Goal: Task Accomplishment & Management: Use online tool/utility

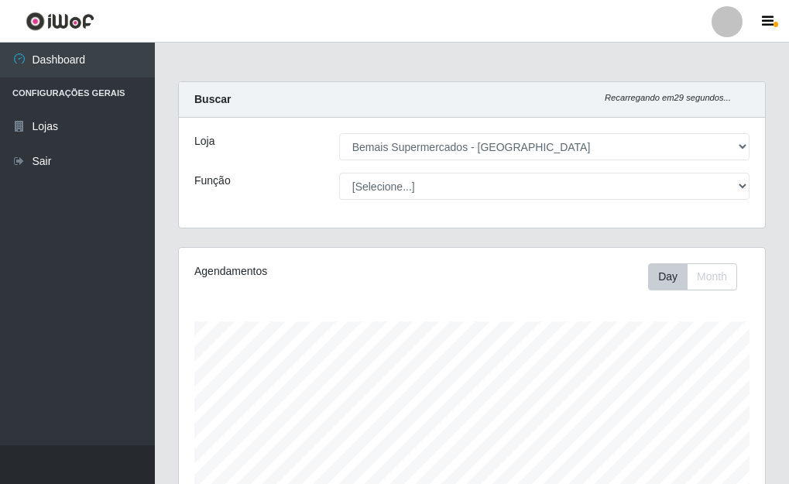
select select "249"
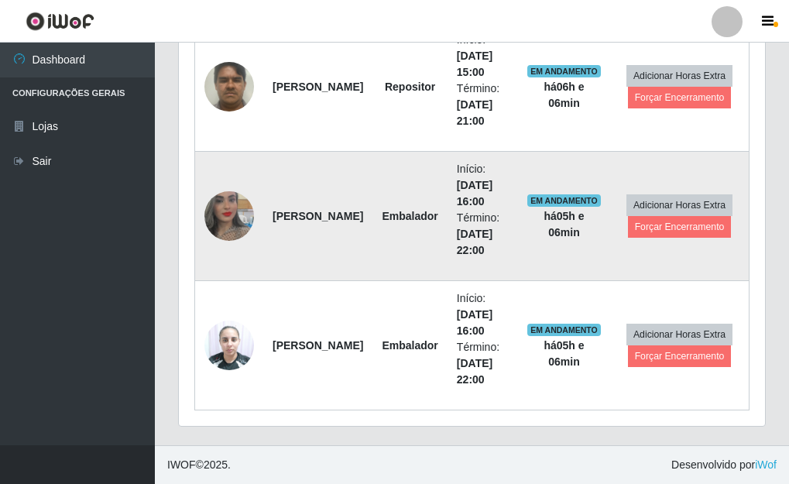
scroll to position [579, 0]
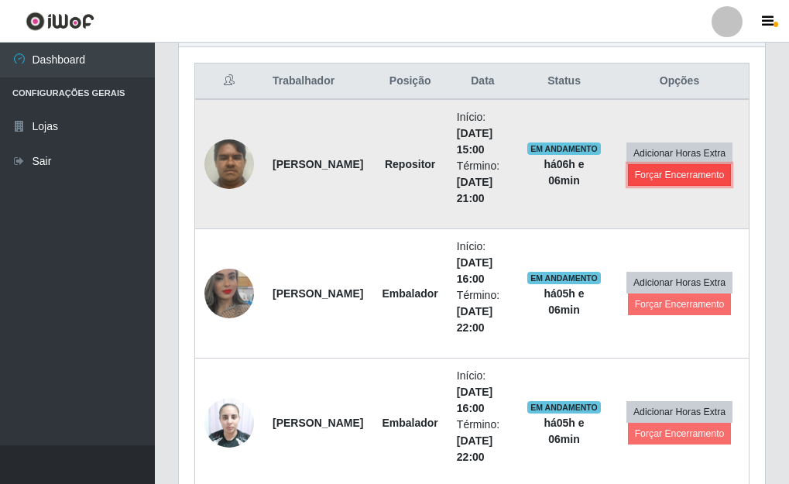
click at [693, 179] on button "Forçar Encerramento" at bounding box center [680, 175] width 104 height 22
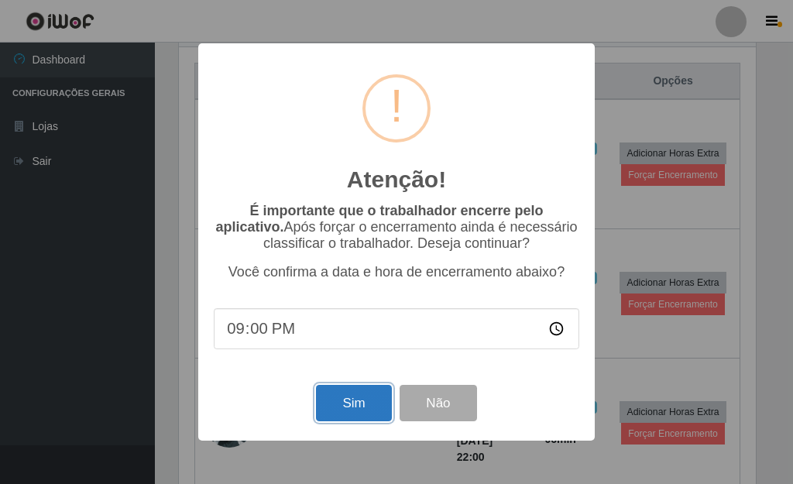
click at [353, 392] on button "Sim" at bounding box center [353, 403] width 75 height 36
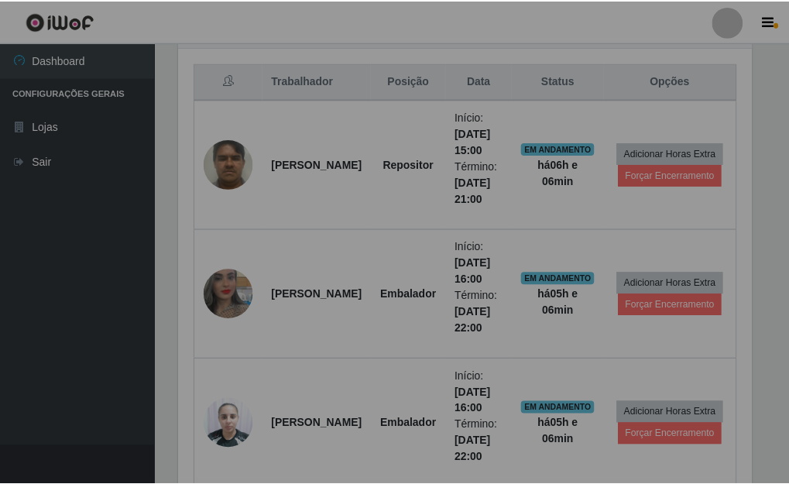
scroll to position [321, 586]
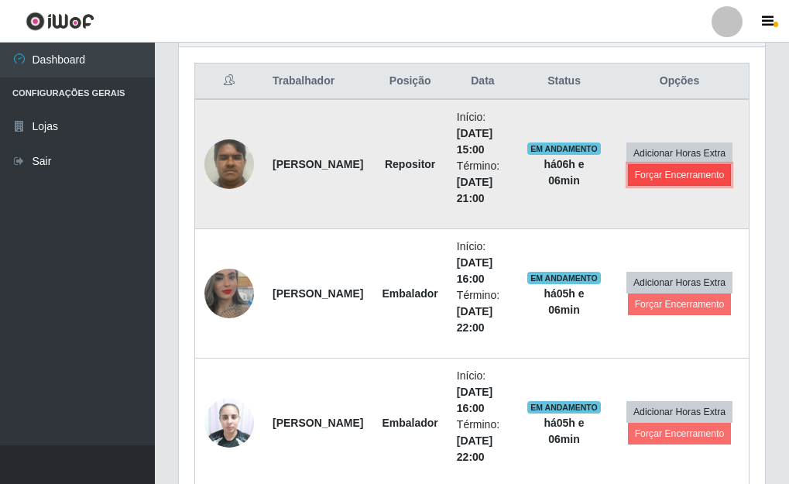
click at [686, 177] on button "Forçar Encerramento" at bounding box center [680, 175] width 104 height 22
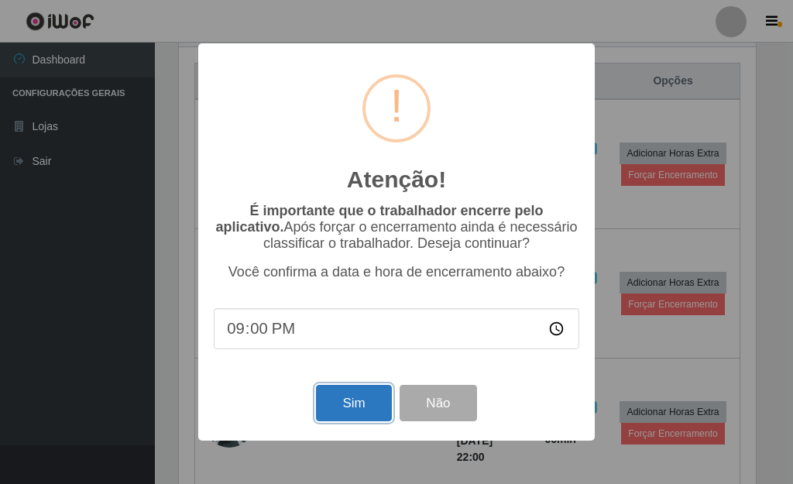
click at [353, 410] on button "Sim" at bounding box center [353, 403] width 75 height 36
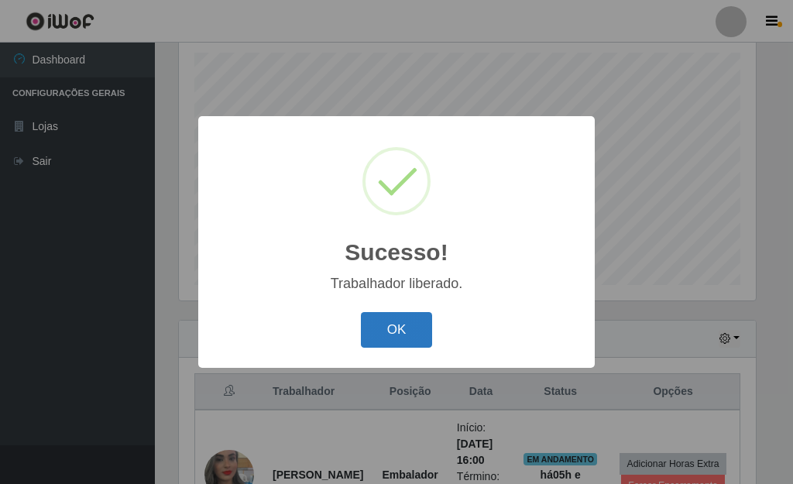
click at [387, 340] on button "OK" at bounding box center [397, 330] width 72 height 36
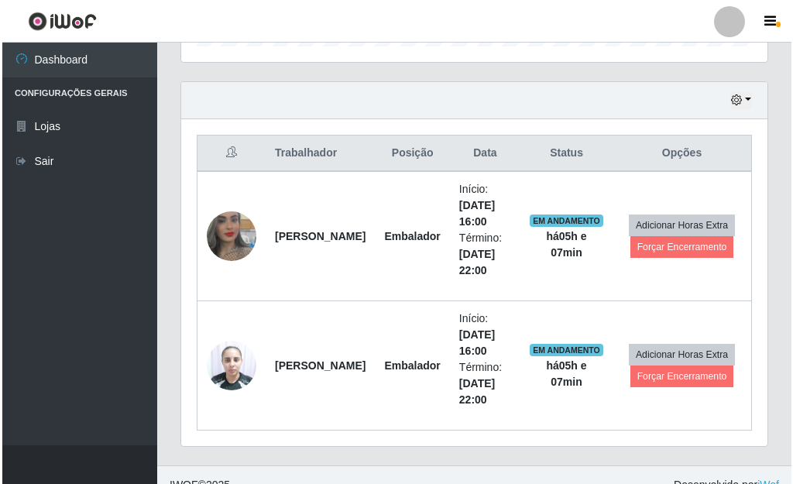
scroll to position [527, 0]
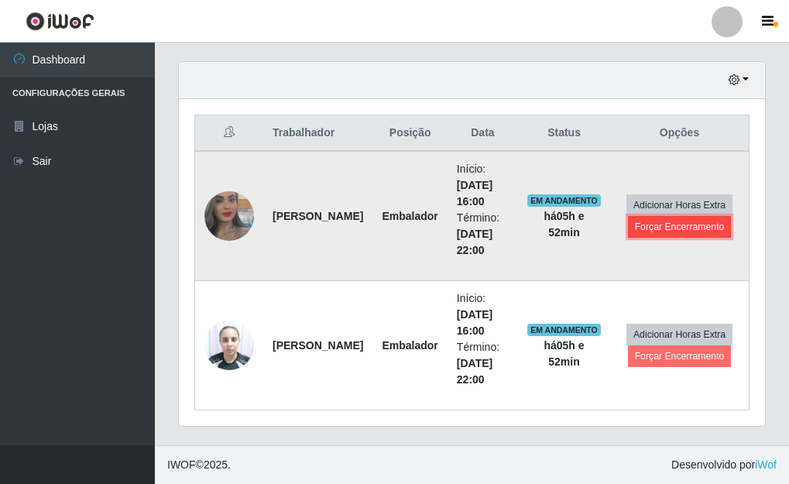
click at [683, 232] on button "Forçar Encerramento" at bounding box center [680, 227] width 104 height 22
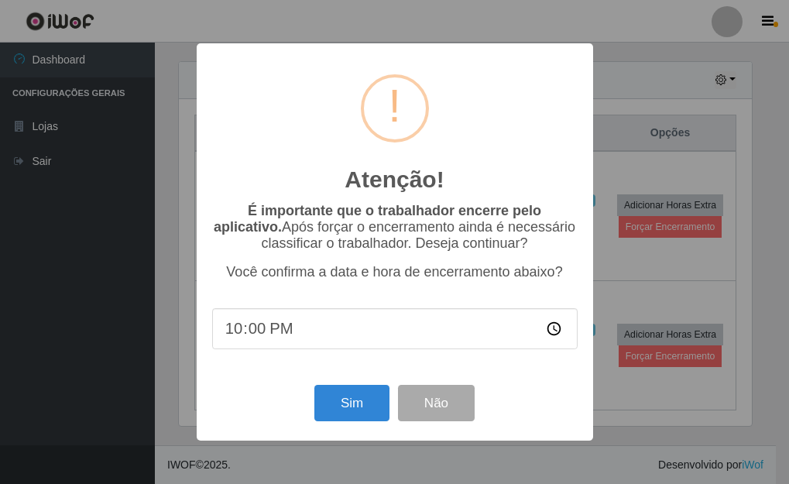
scroll to position [321, 577]
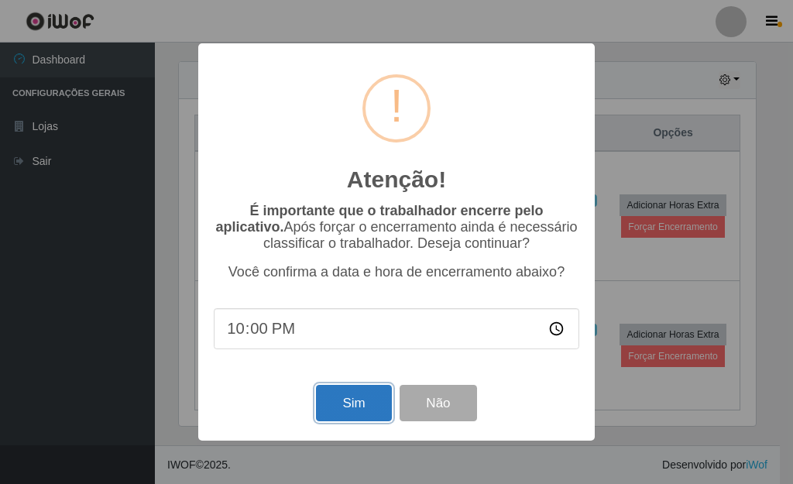
drag, startPoint x: 347, startPoint y: 403, endPoint x: 348, endPoint y: 392, distance: 11.6
click at [348, 403] on button "Sim" at bounding box center [353, 403] width 75 height 36
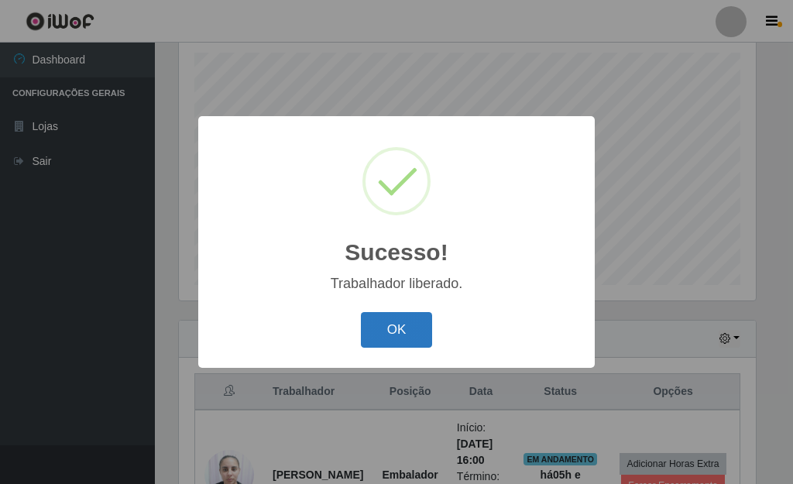
click at [412, 343] on button "OK" at bounding box center [397, 330] width 72 height 36
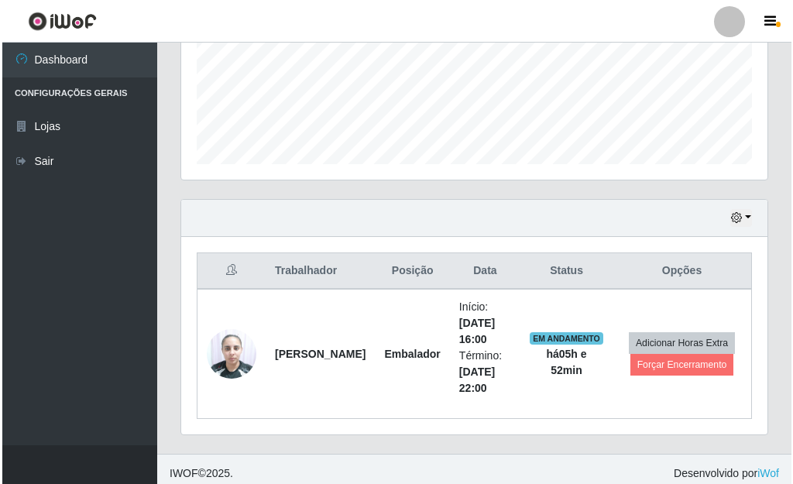
scroll to position [398, 0]
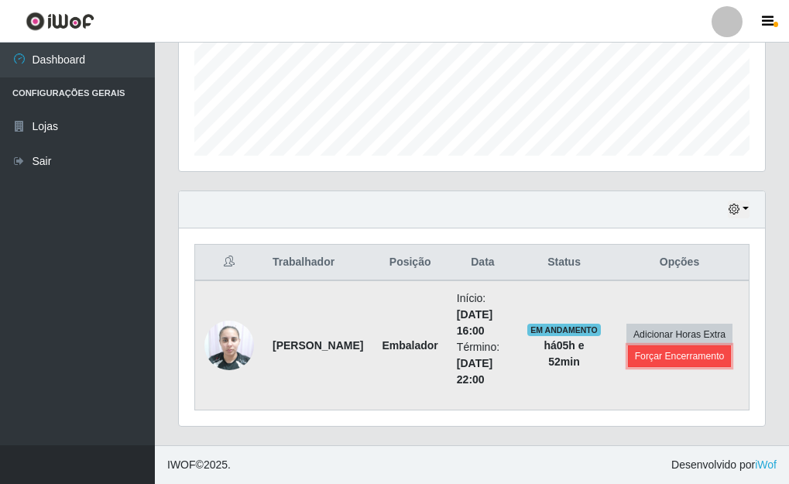
click at [694, 355] on button "Forçar Encerramento" at bounding box center [680, 356] width 104 height 22
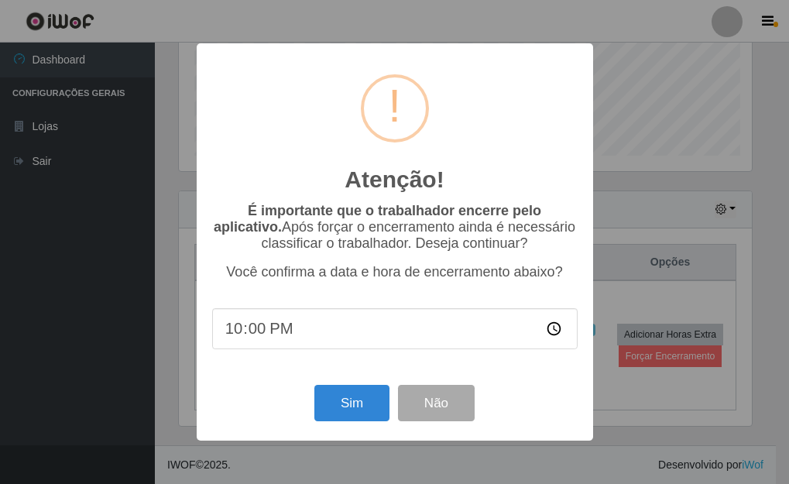
scroll to position [321, 577]
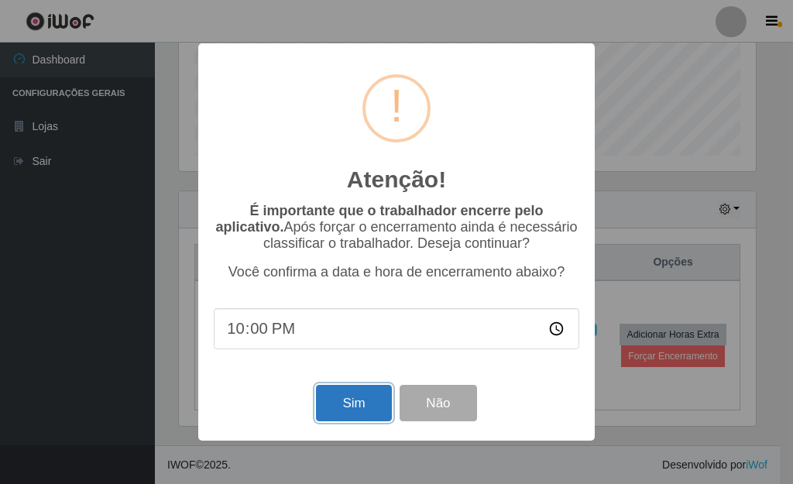
click at [355, 410] on button "Sim" at bounding box center [353, 403] width 75 height 36
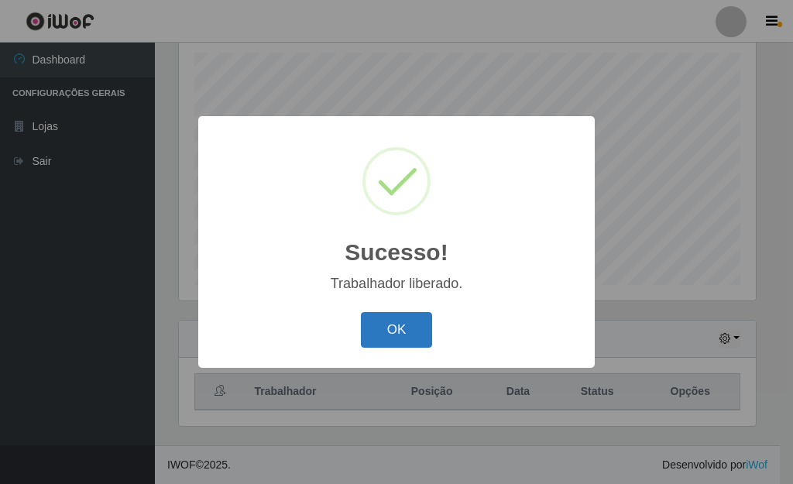
click at [417, 321] on button "OK" at bounding box center [397, 330] width 72 height 36
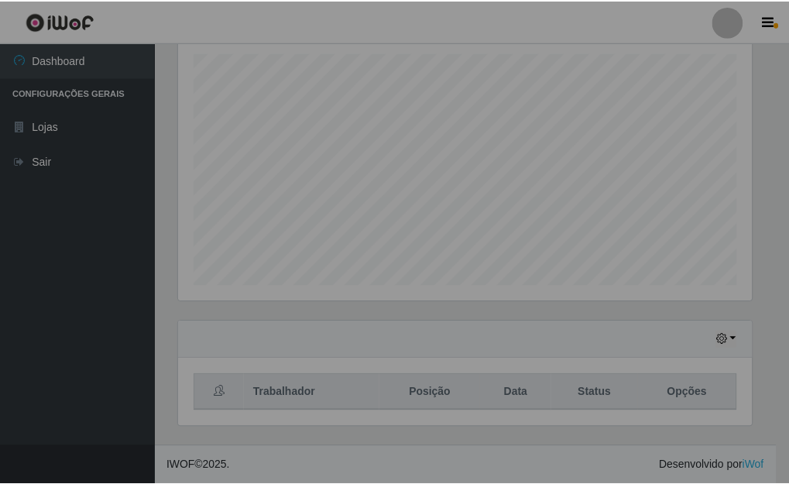
scroll to position [321, 586]
